Goal: Obtain resource: Download file/media

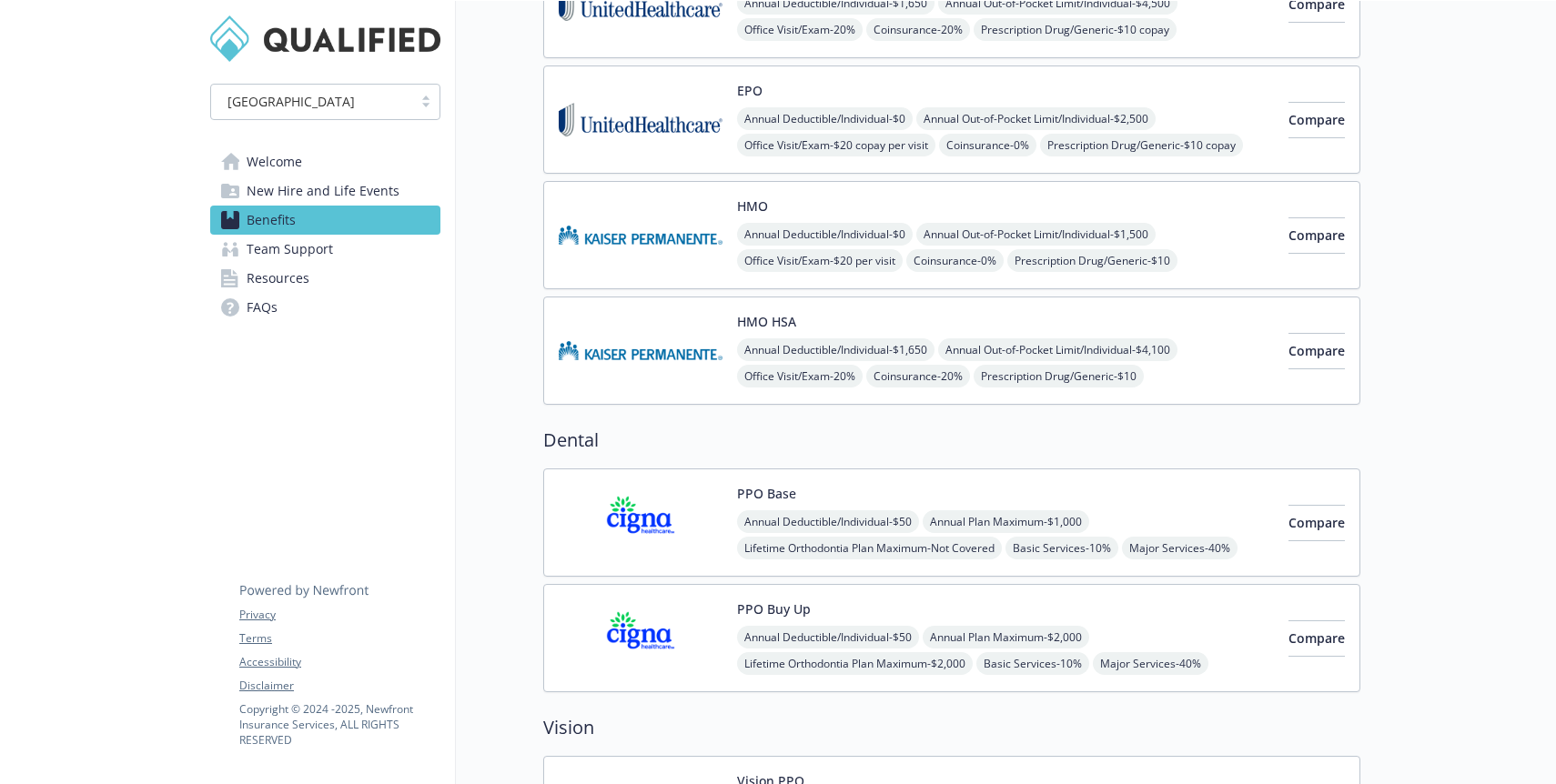
scroll to position [602, 0]
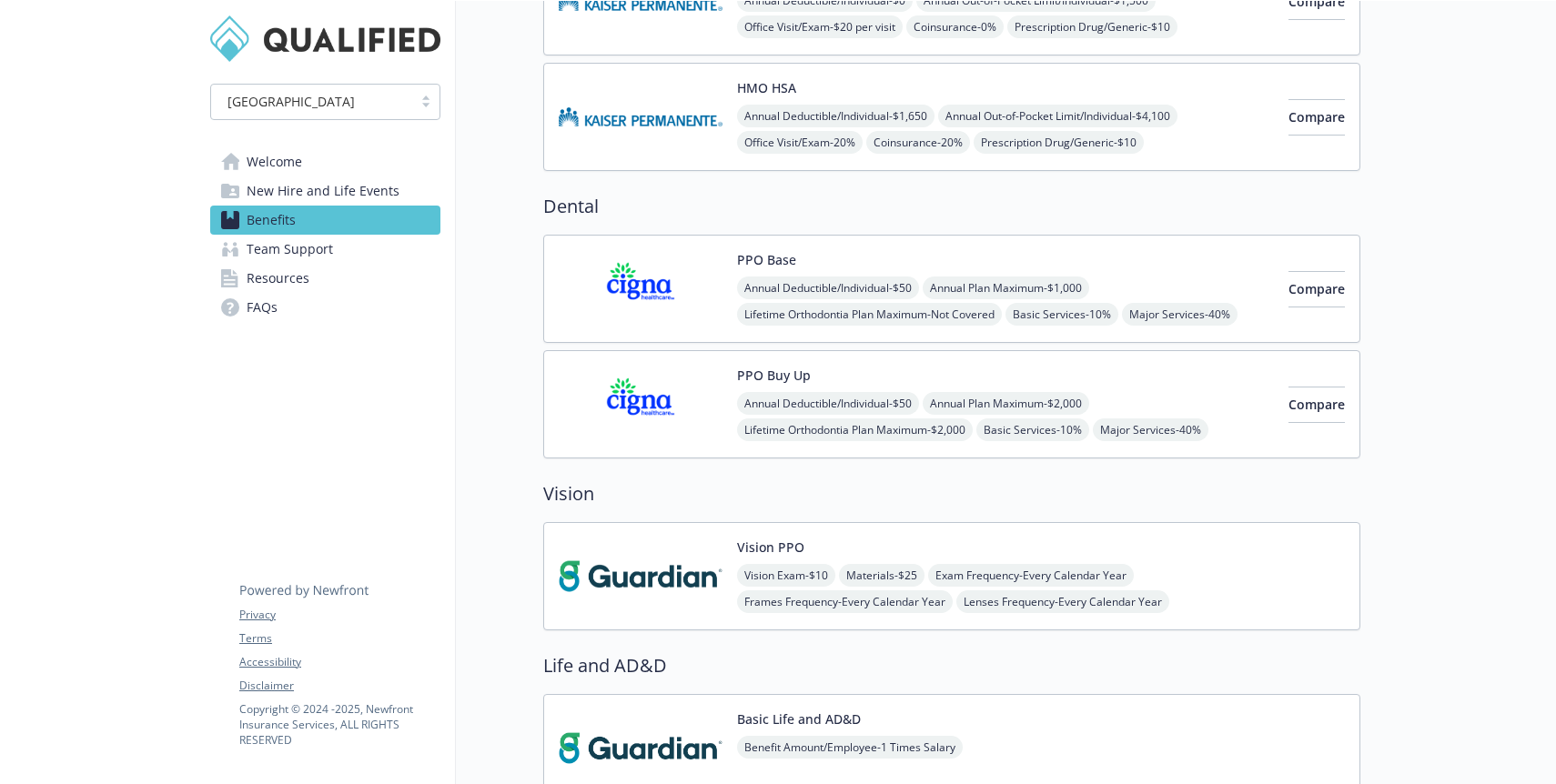
click at [325, 194] on span "New Hire and Life Events" at bounding box center [323, 191] width 153 height 29
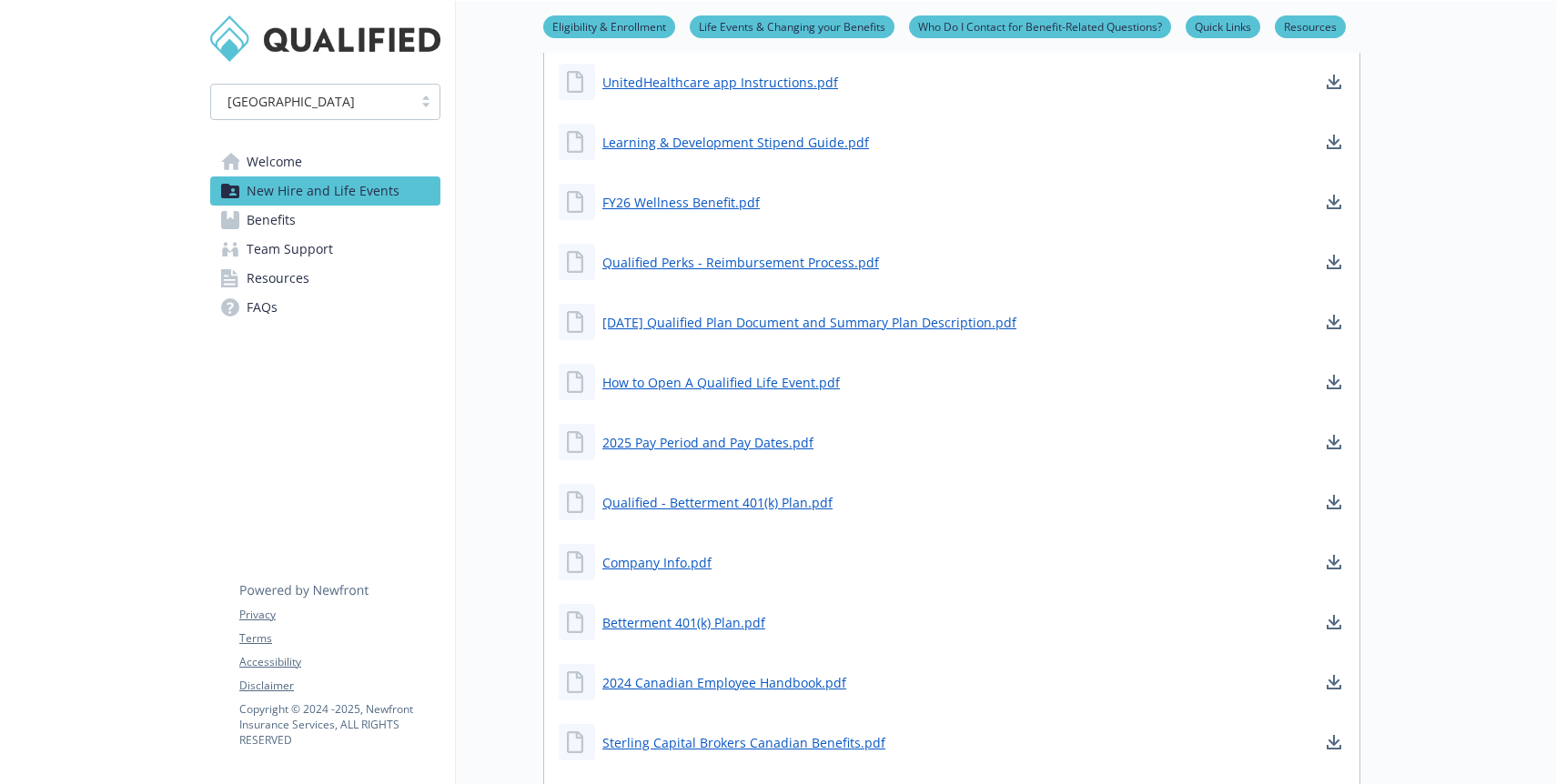
scroll to position [1193, 0]
click at [778, 266] on link "Qualified Perks - Reimbursement Process.pdf" at bounding box center [742, 264] width 280 height 22
